Goal: Transaction & Acquisition: Obtain resource

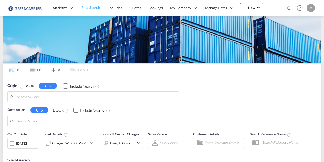
type input "CZ-55203, [GEOGRAPHIC_DATA]"
type input "[GEOGRAPHIC_DATA], [GEOGRAPHIC_DATA], USMEM"
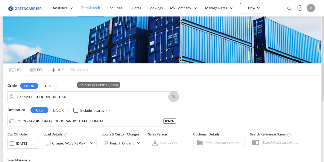
click at [173, 99] on button "Clear Input" at bounding box center [174, 97] width 8 height 8
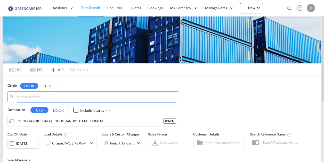
click at [81, 99] on input "Search by Door" at bounding box center [96, 97] width 159 height 8
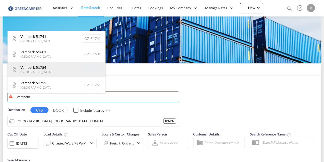
click at [56, 69] on div "Vamberk , [GEOGRAPHIC_DATA] [GEOGRAPHIC_DATA]-51754" at bounding box center [56, 69] width 98 height 15
type input "CZ-51754, Vamberk"
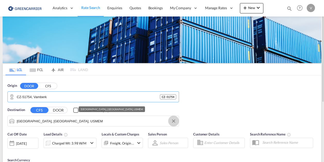
click at [174, 119] on button "Clear Input" at bounding box center [174, 121] width 8 height 8
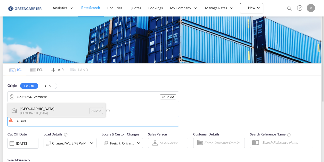
click at [59, 111] on div "[GEOGRAPHIC_DATA] [GEOGRAPHIC_DATA] AUSYD" at bounding box center [56, 110] width 98 height 15
type input "[GEOGRAPHIC_DATA], AUSYD"
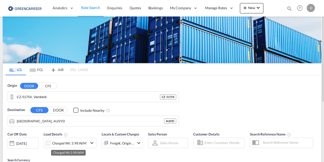
click at [64, 145] on div "Charged Wt: 3.98 W/M" at bounding box center [69, 143] width 34 height 7
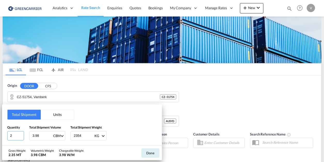
click at [17, 136] on input "2" at bounding box center [15, 135] width 17 height 9
type input "10"
type input "3.84"
type input "4417"
click at [152, 154] on button "Done" at bounding box center [150, 153] width 18 height 9
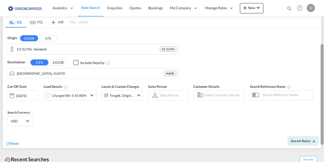
scroll to position [56, 0]
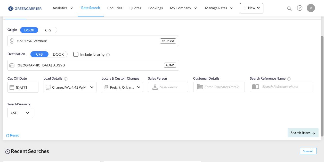
drag, startPoint x: 322, startPoint y: 46, endPoint x: 327, endPoint y: 81, distance: 35.1
click at [324, 81] on html "Analytics Reports Dashboard Rate Search Enquiries Quotes" at bounding box center [162, 81] width 324 height 162
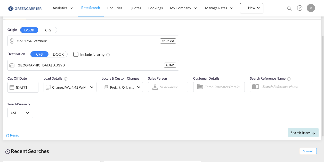
click at [295, 131] on span "Search Rates" at bounding box center [303, 133] width 25 height 4
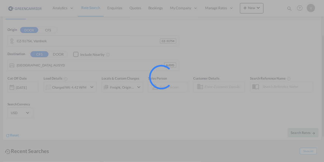
type input "51754 to AUSYD / [DATE]"
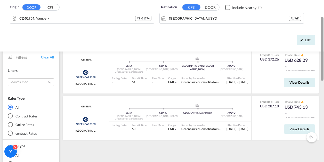
scroll to position [44, 0]
drag, startPoint x: 323, startPoint y: 65, endPoint x: 325, endPoint y: 54, distance: 11.0
click at [324, 54] on html "Analytics Reports Dashboard Rate Search Enquiries Quotes" at bounding box center [162, 81] width 324 height 162
click at [287, 114] on md-icon "icon-chevron-down" at bounding box center [287, 113] width 4 height 4
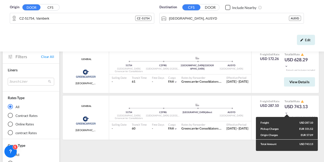
click at [287, 111] on div "Freight USD 287.10 Pickup Charges EUR 331.52 Origin Charges EUR 57.09 Total Amo…" at bounding box center [162, 81] width 324 height 162
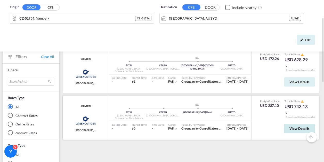
click at [291, 130] on span "View Details" at bounding box center [300, 129] width 20 height 4
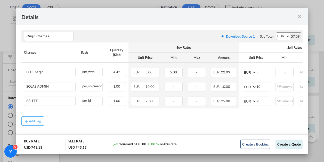
scroll to position [15, 0]
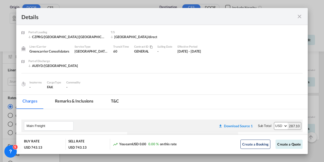
click at [299, 17] on md-icon "icon-close fg-AAA8AD m-0 cursor" at bounding box center [300, 16] width 6 height 6
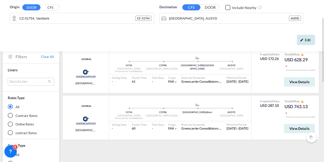
click at [302, 38] on div "Edit" at bounding box center [306, 40] width 18 height 10
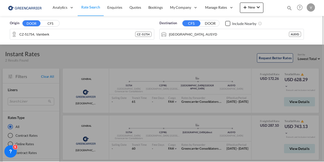
scroll to position [0, 0]
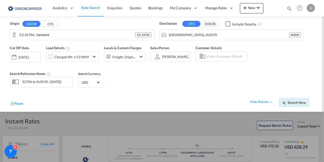
click at [95, 83] on span "USD" at bounding box center [89, 82] width 14 height 5
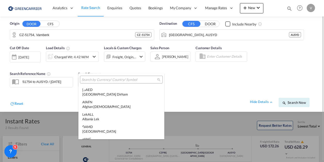
scroll to position [1782, 0]
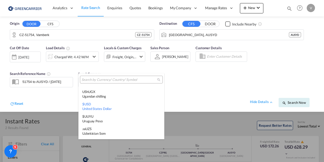
click at [97, 80] on input "search" at bounding box center [120, 80] width 76 height 5
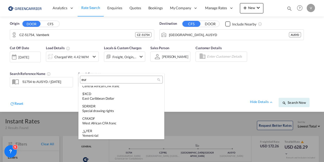
scroll to position [0, 0]
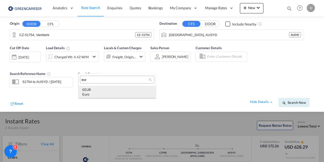
type input "eur"
click at [91, 96] on div "Euro" at bounding box center [117, 94] width 70 height 5
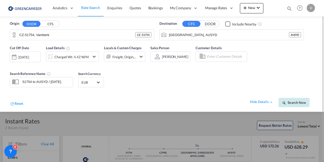
click at [298, 104] on span "Search Now" at bounding box center [293, 103] width 23 height 4
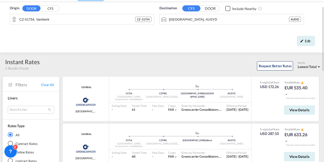
scroll to position [23, 0]
